Goal: Transaction & Acquisition: Purchase product/service

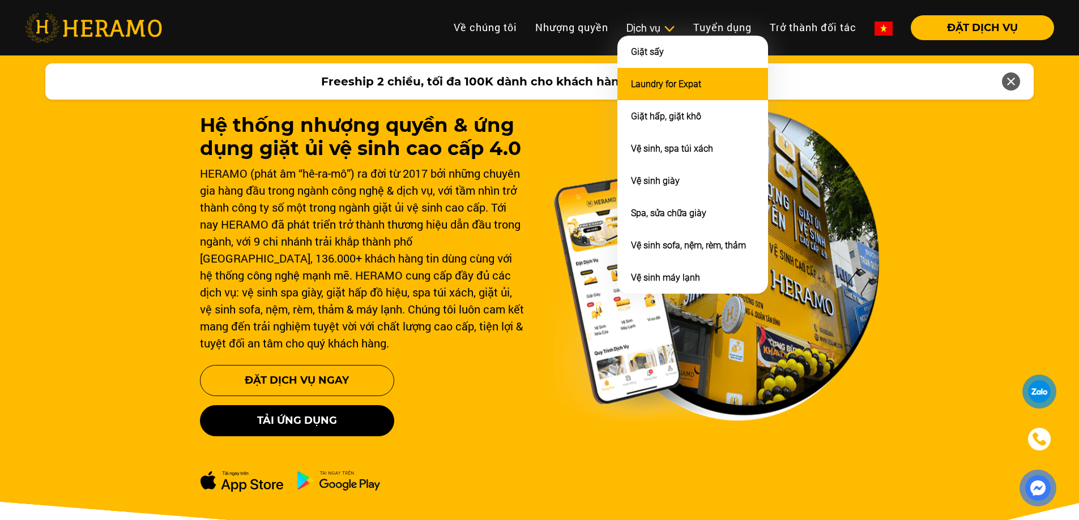
click at [661, 85] on link "Laundry for Expat" at bounding box center [666, 84] width 70 height 11
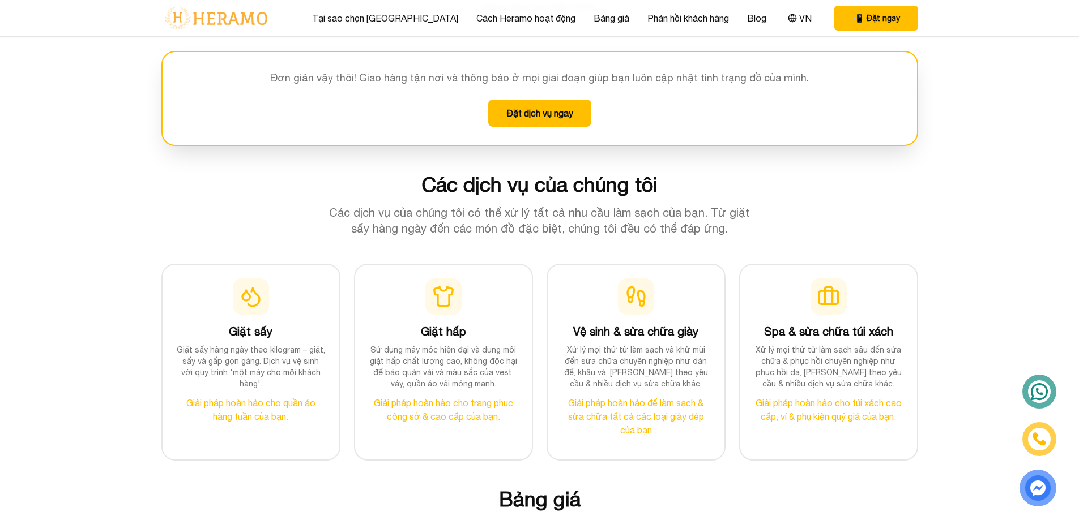
scroll to position [1019, 0]
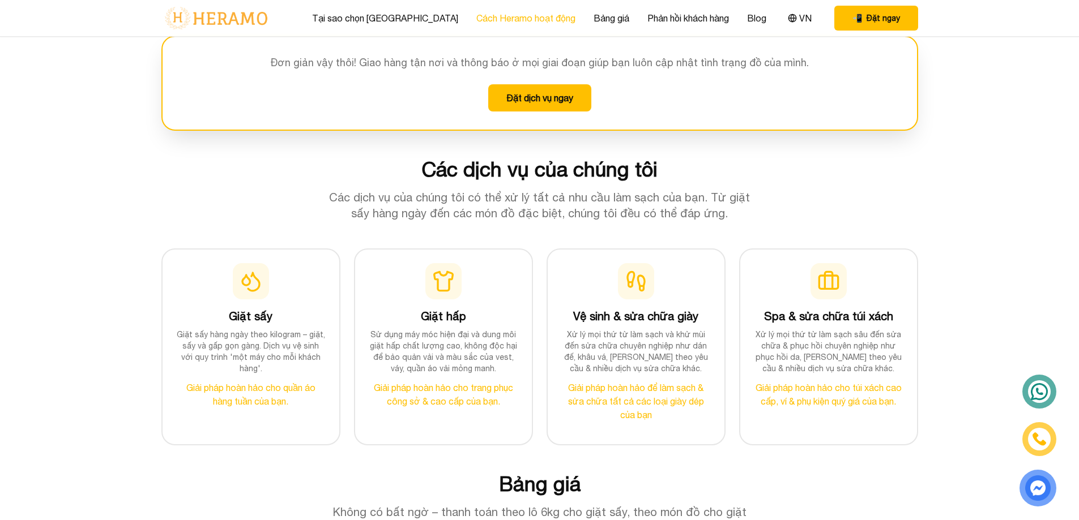
click at [493, 18] on link "Cách Heramo hoạt động" at bounding box center [525, 18] width 99 height 14
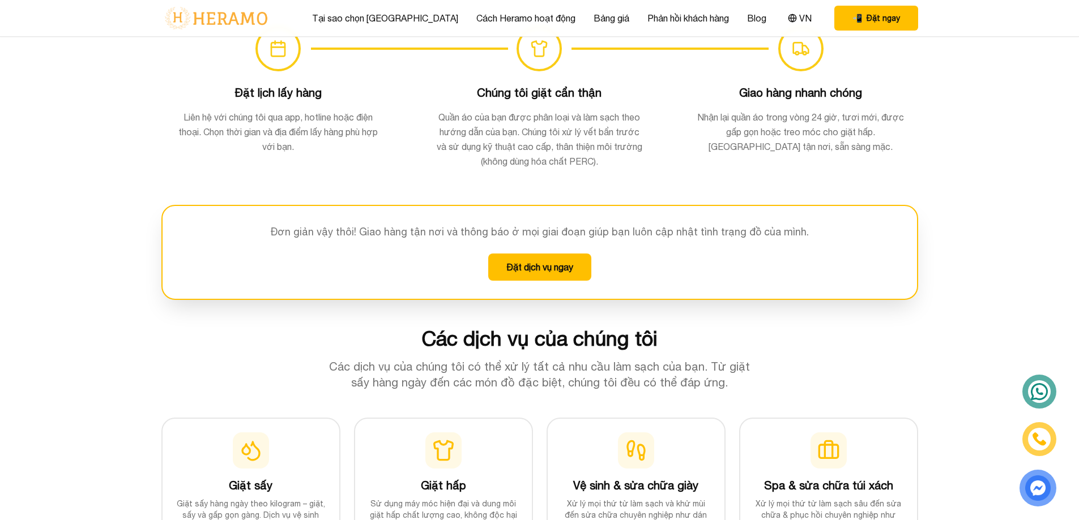
scroll to position [853, 0]
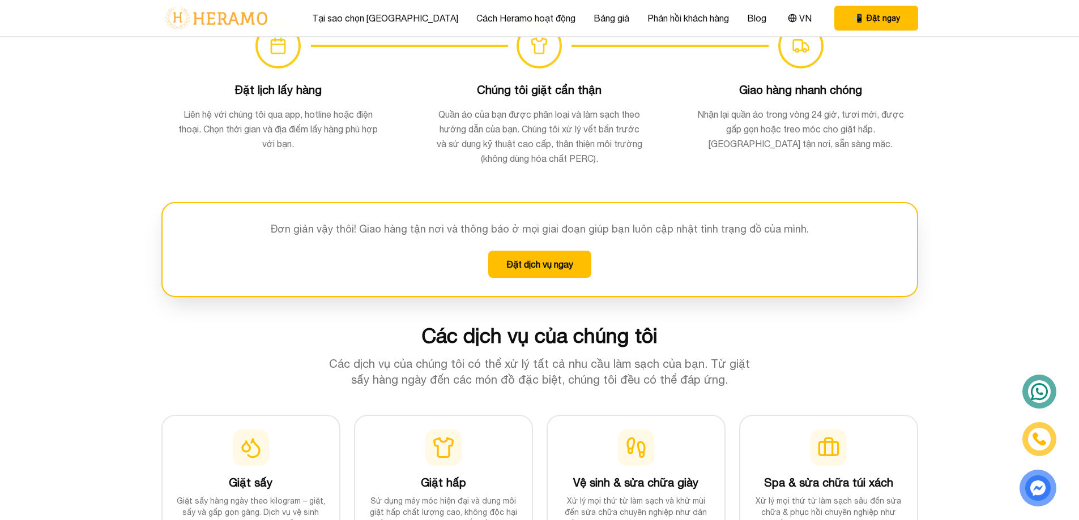
click at [527, 261] on button "Đặt dịch vụ ngay" at bounding box center [539, 264] width 103 height 27
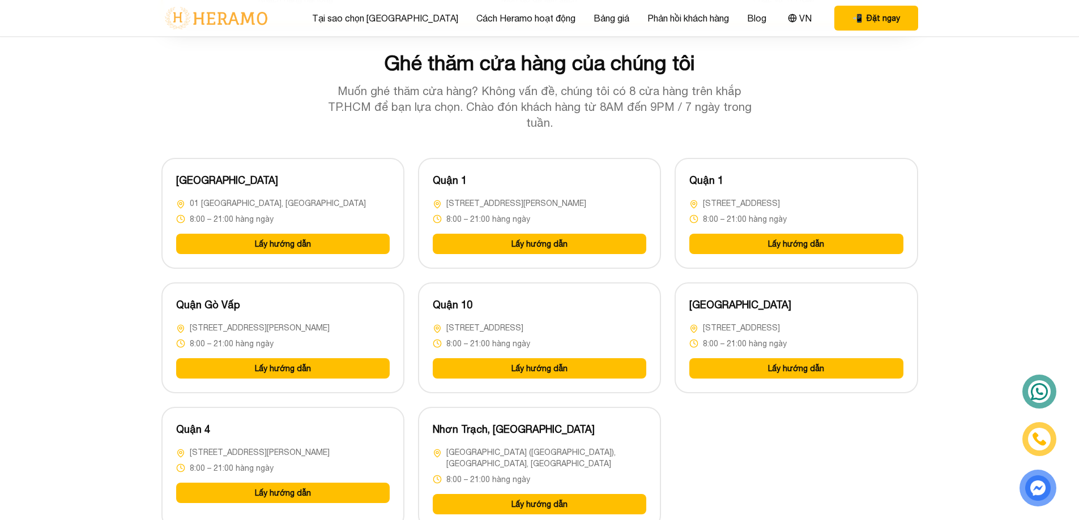
scroll to position [2789, 0]
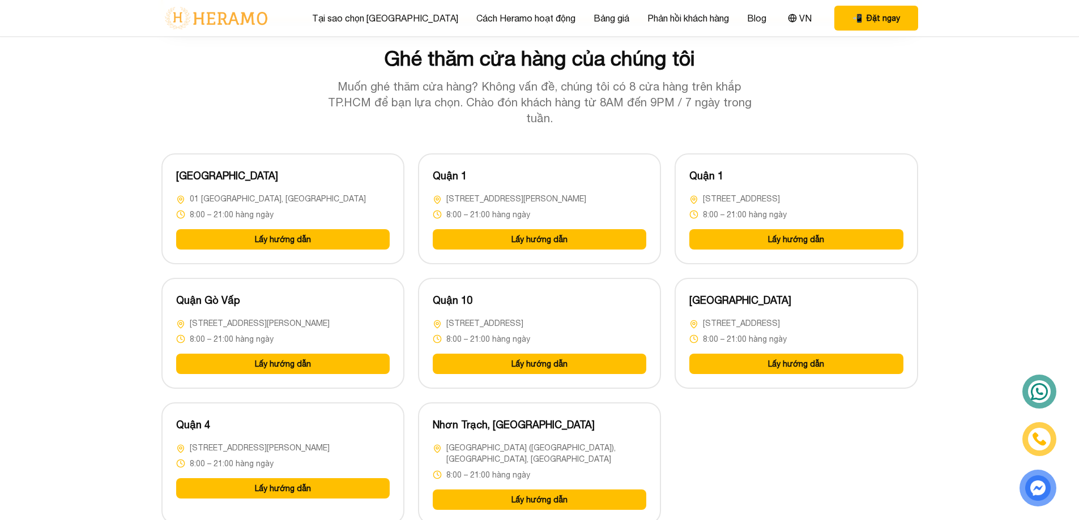
click at [268, 479] on button "Lấy hướng dẫn" at bounding box center [283, 489] width 214 height 20
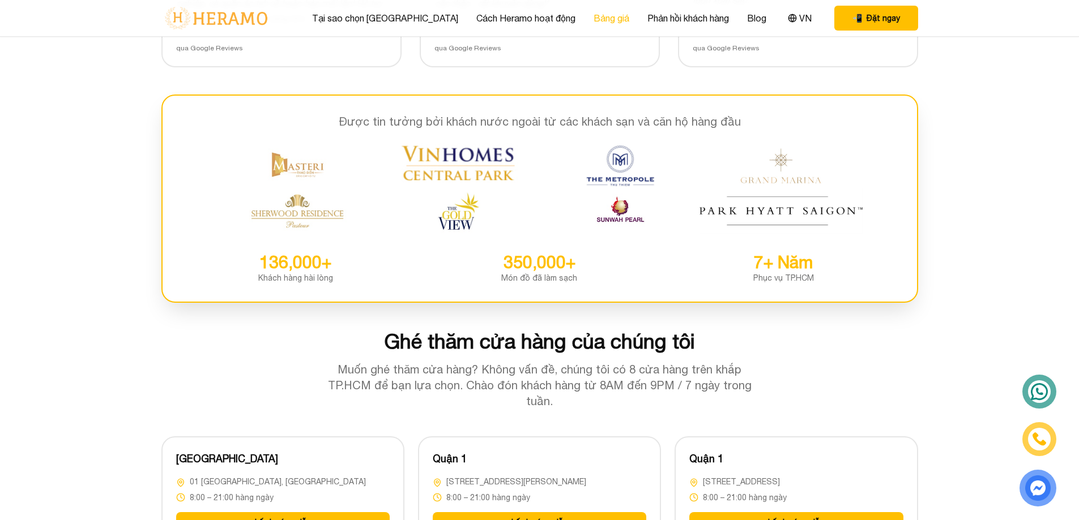
click at [594, 16] on link "Bảng giá" at bounding box center [612, 18] width 36 height 14
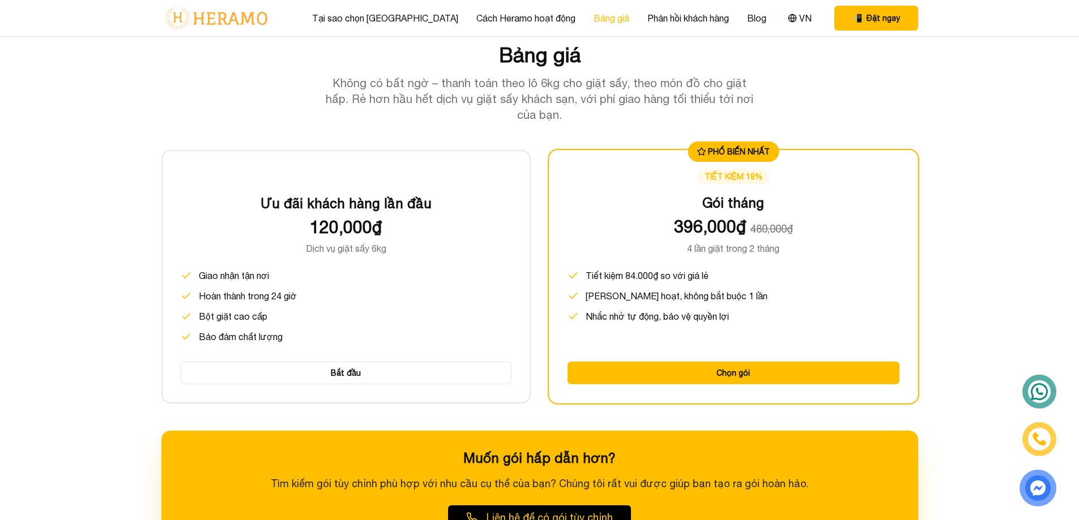
scroll to position [1446, 0]
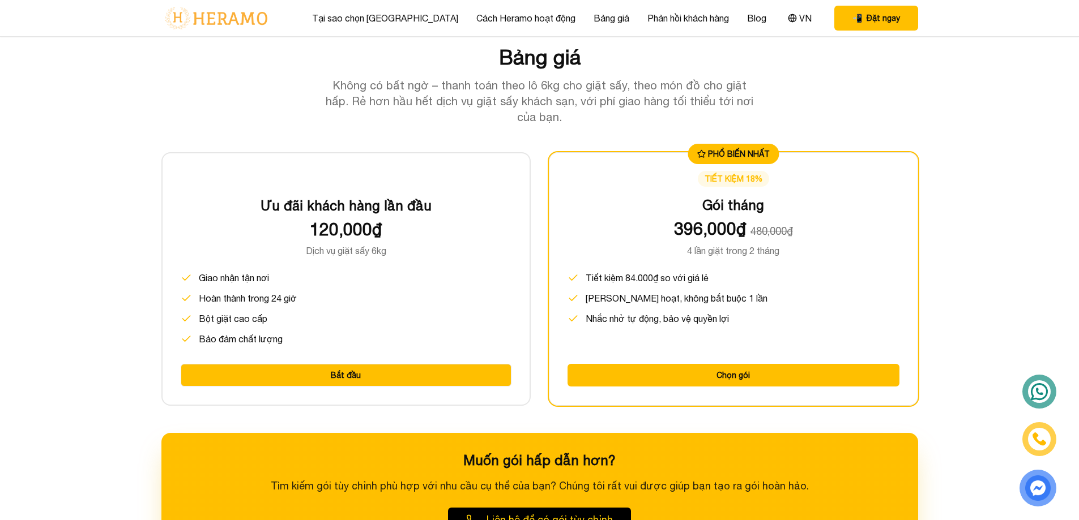
click at [343, 371] on button "Bắt đầu" at bounding box center [346, 375] width 331 height 23
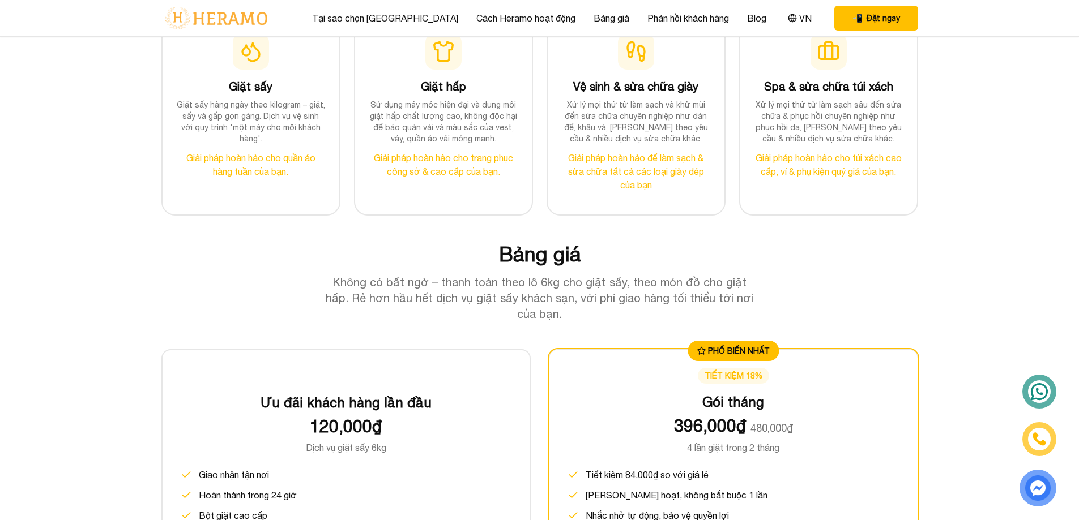
scroll to position [1220, 0]
